Goal: Information Seeking & Learning: Learn about a topic

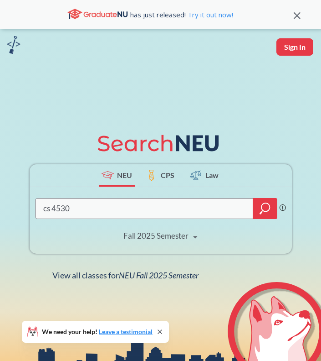
type input "cs 4530"
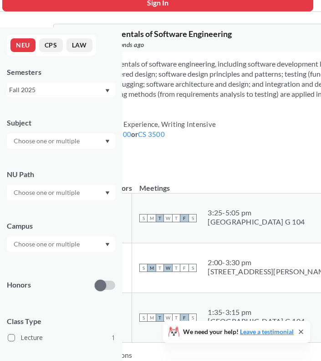
scroll to position [54, 0]
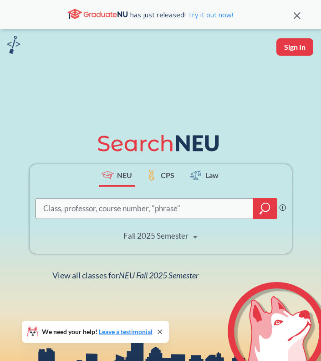
click at [161, 238] on div "Fall 2025 Semester" at bounding box center [156, 236] width 65 height 10
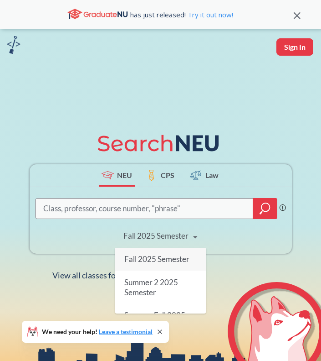
scroll to position [20, 0]
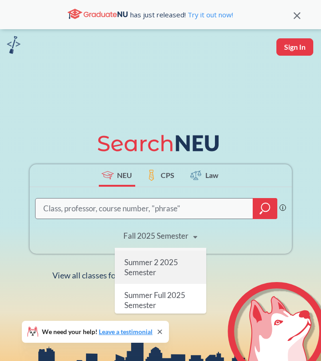
click at [154, 271] on span "Summer 2 2025 Semester" at bounding box center [151, 267] width 54 height 20
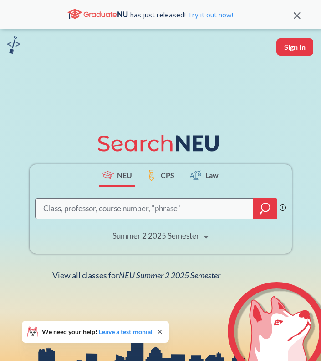
click at [130, 214] on input "search" at bounding box center [144, 208] width 205 height 18
type input "cs 4530"
